Goal: Find specific fact: Find specific fact

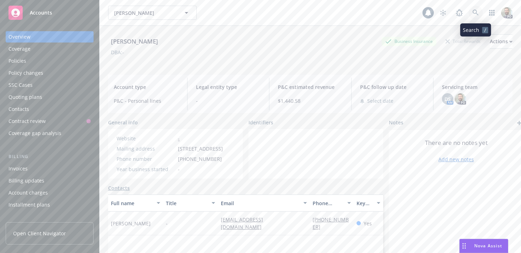
click at [474, 10] on icon at bounding box center [476, 13] width 6 height 6
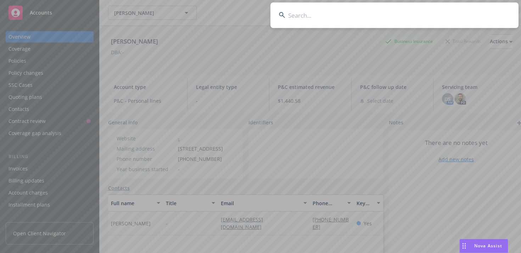
click at [456, 16] on input at bounding box center [395, 15] width 248 height 26
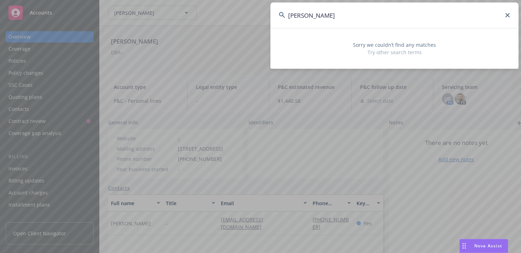
drag, startPoint x: 302, startPoint y: 16, endPoint x: 273, endPoint y: 15, distance: 29.8
click at [273, 15] on input "[PERSON_NAME]" at bounding box center [395, 15] width 248 height 26
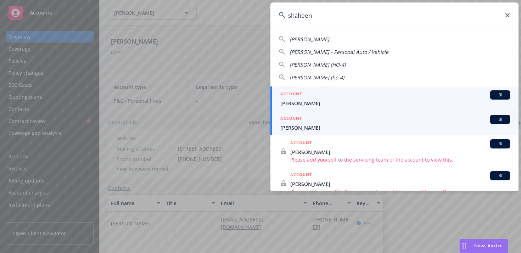
type input "shaheen"
click at [304, 125] on span "[PERSON_NAME]" at bounding box center [395, 127] width 230 height 7
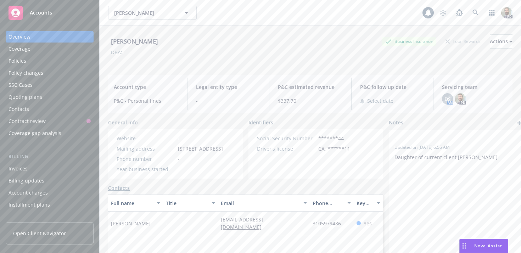
click at [50, 60] on div "Policies" at bounding box center [50, 60] width 82 height 11
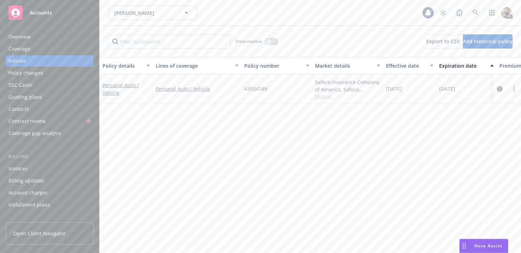
click at [29, 39] on div "Overview" at bounding box center [20, 36] width 22 height 11
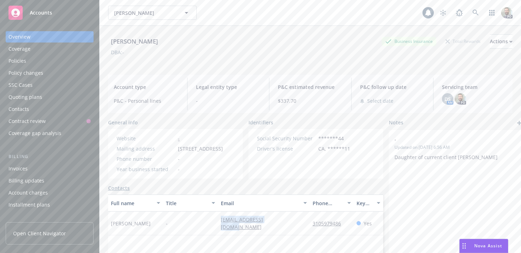
click at [19, 61] on div "Policies" at bounding box center [18, 60] width 18 height 11
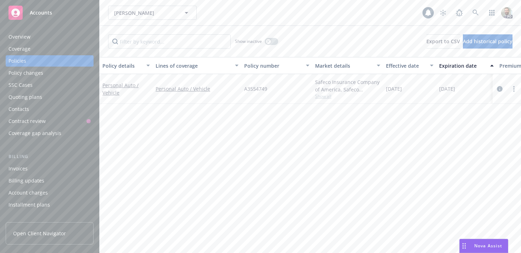
click at [253, 88] on span "A3554749" at bounding box center [255, 88] width 23 height 7
copy span "A3554749"
